Goal: Task Accomplishment & Management: Manage account settings

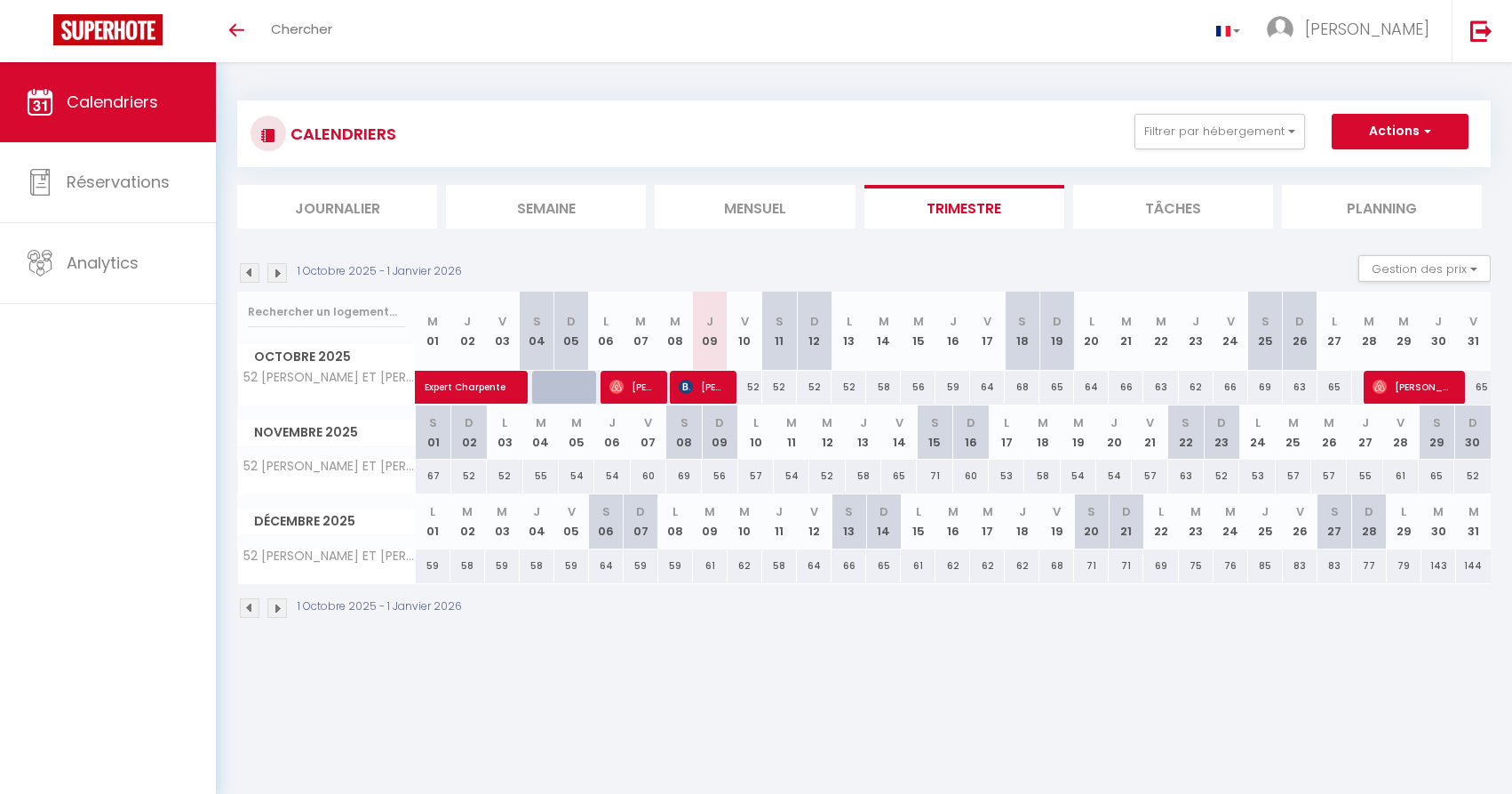
select select
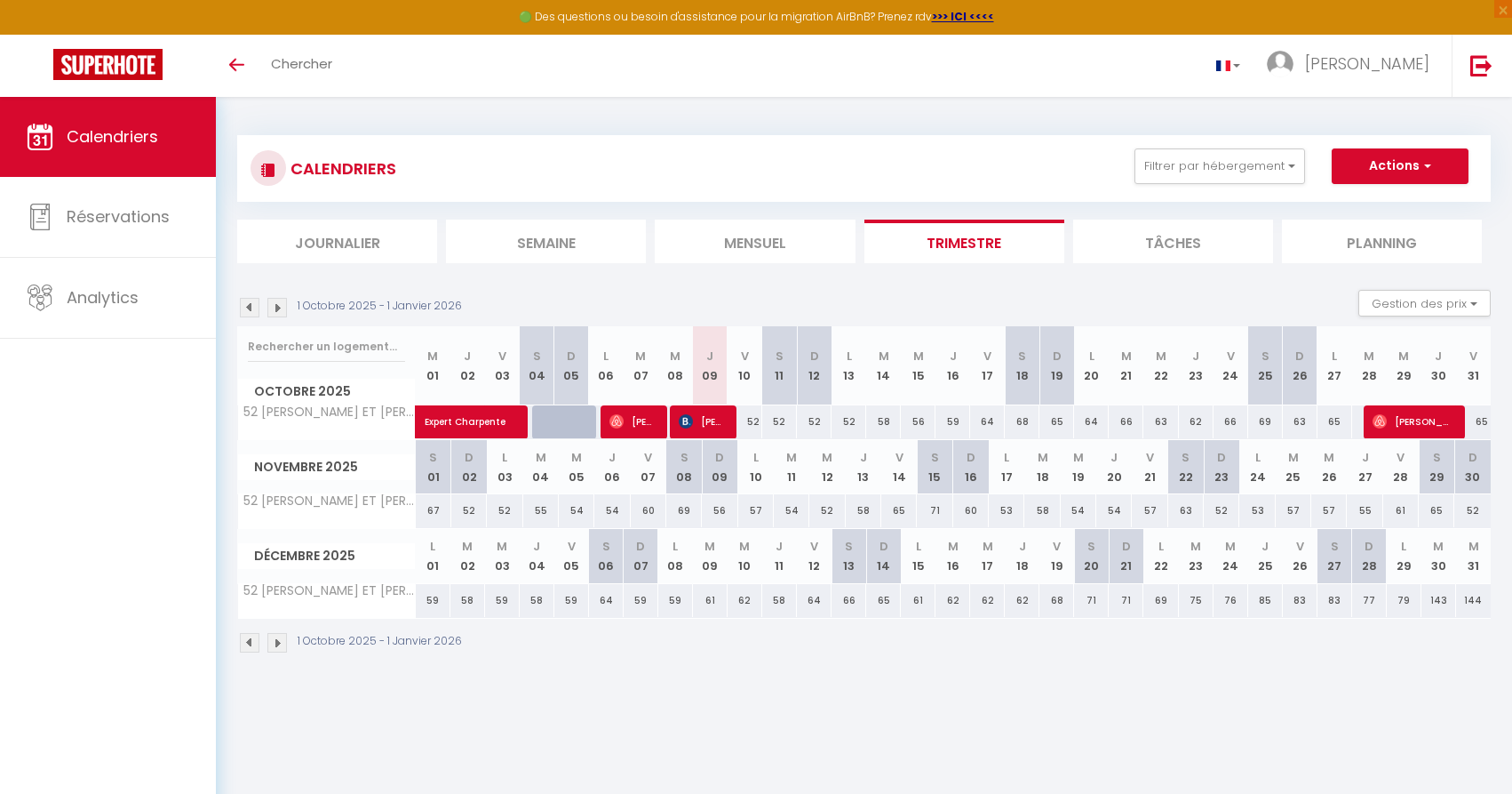
select select
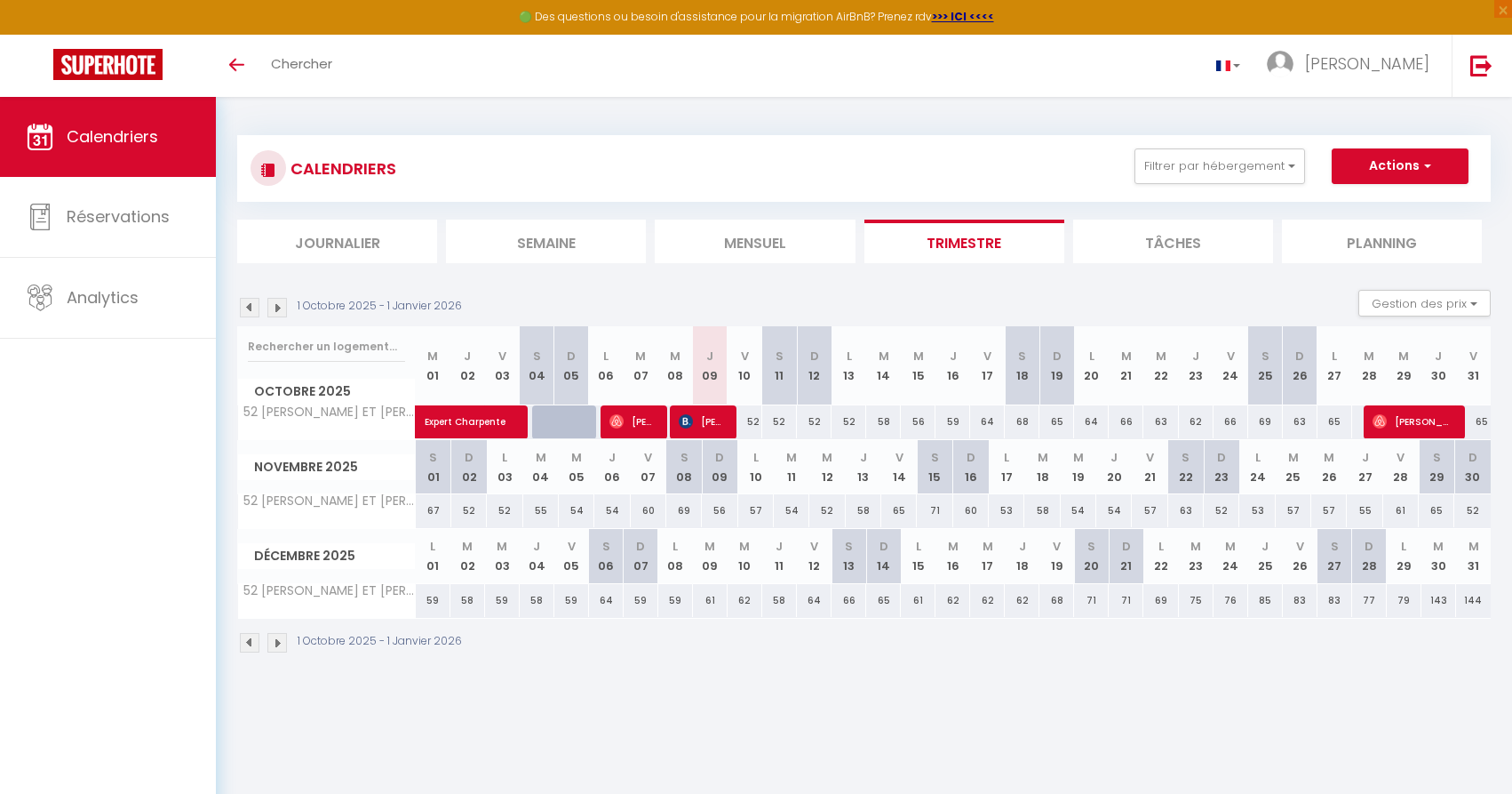
select select
click at [694, 424] on span "[PERSON_NAME]" at bounding box center [702, 421] width 46 height 34
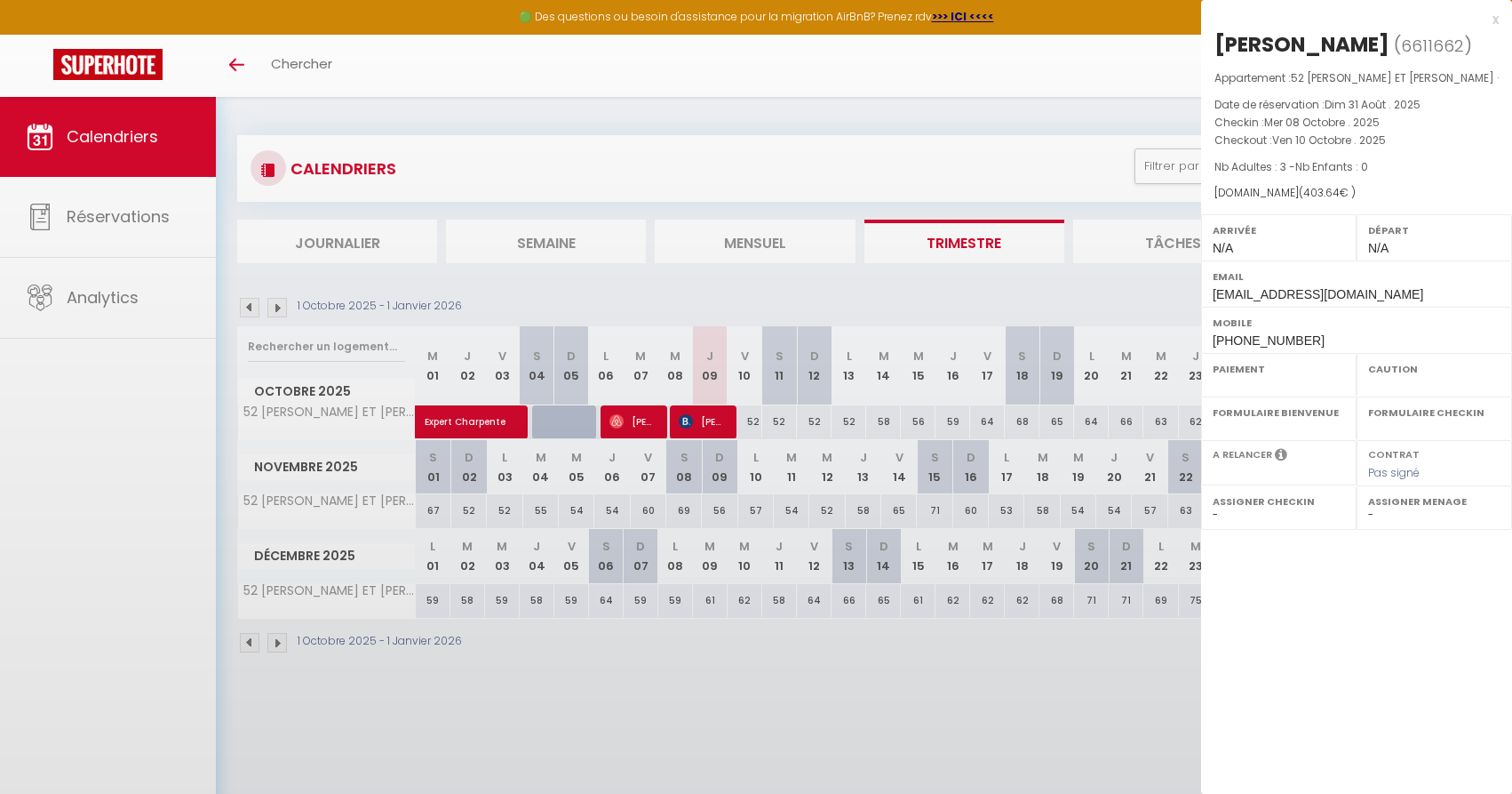
select select "OK"
select select "0"
select select "1"
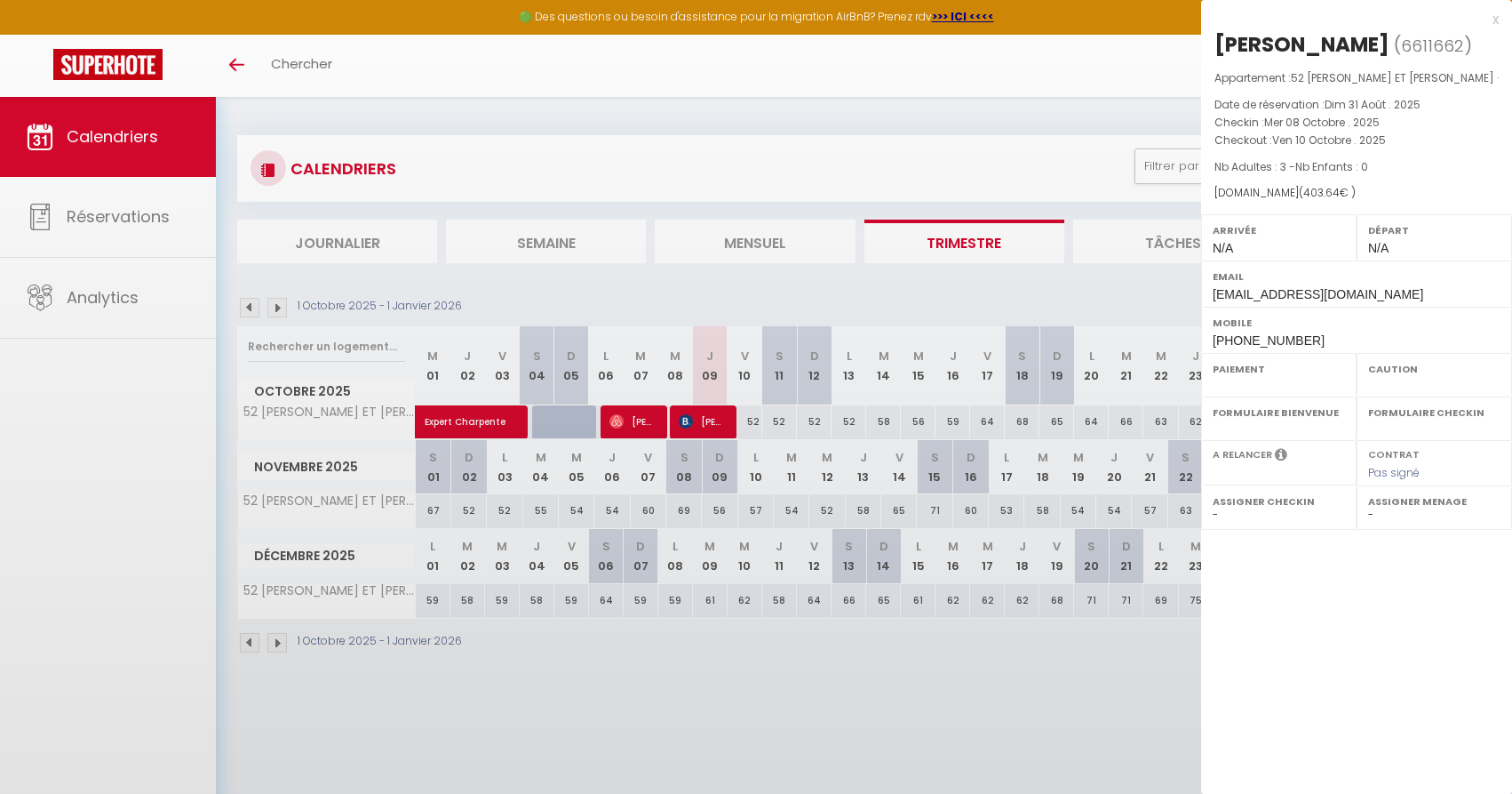
select select
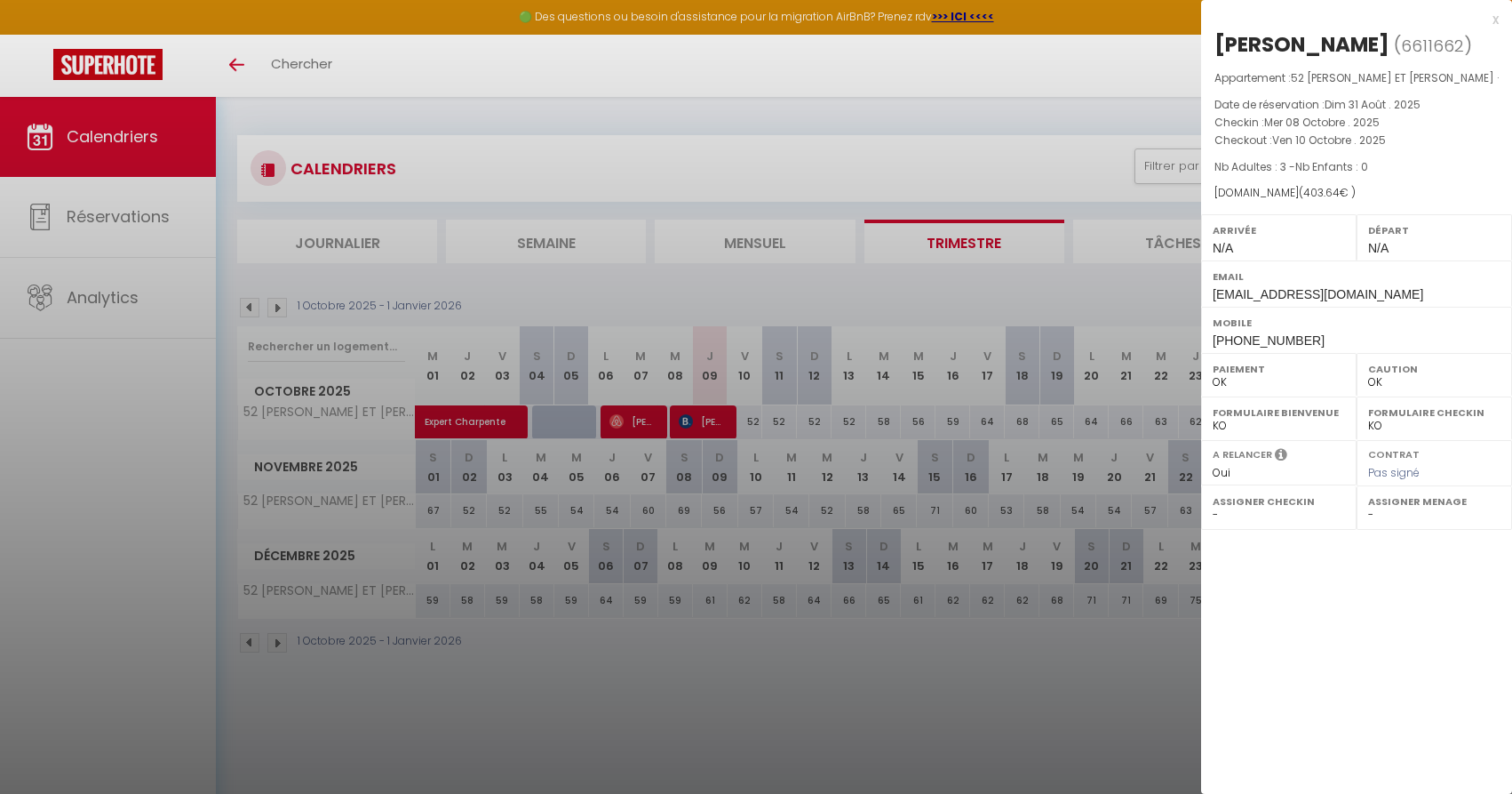
click at [1496, 21] on div "x" at bounding box center [1349, 19] width 297 height 21
